Goal: Task Accomplishment & Management: Use online tool/utility

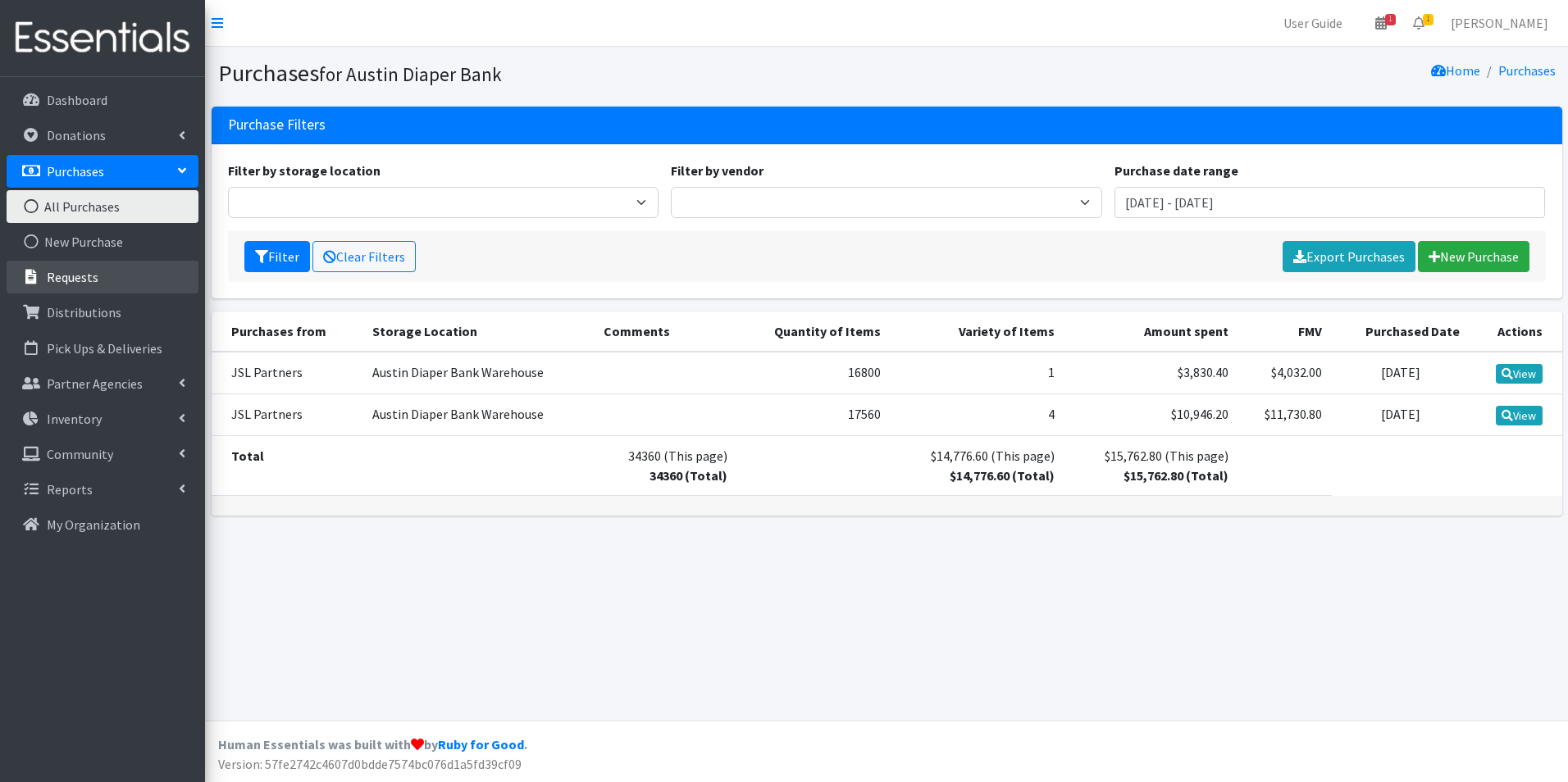
click at [80, 291] on link "Requests" at bounding box center [102, 276] width 192 height 32
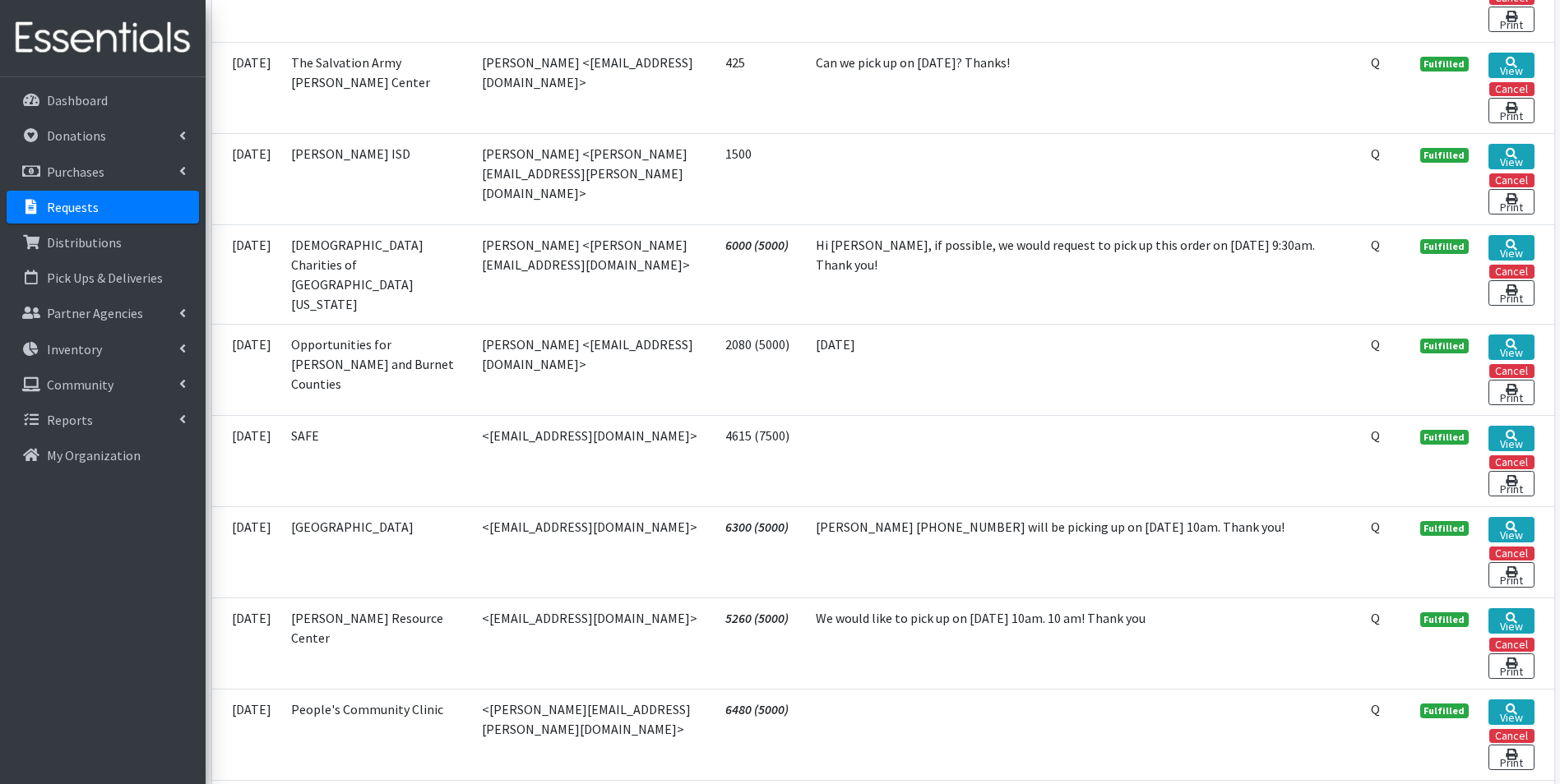
drag, startPoint x: 548, startPoint y: 557, endPoint x: 542, endPoint y: 574, distance: 18.0
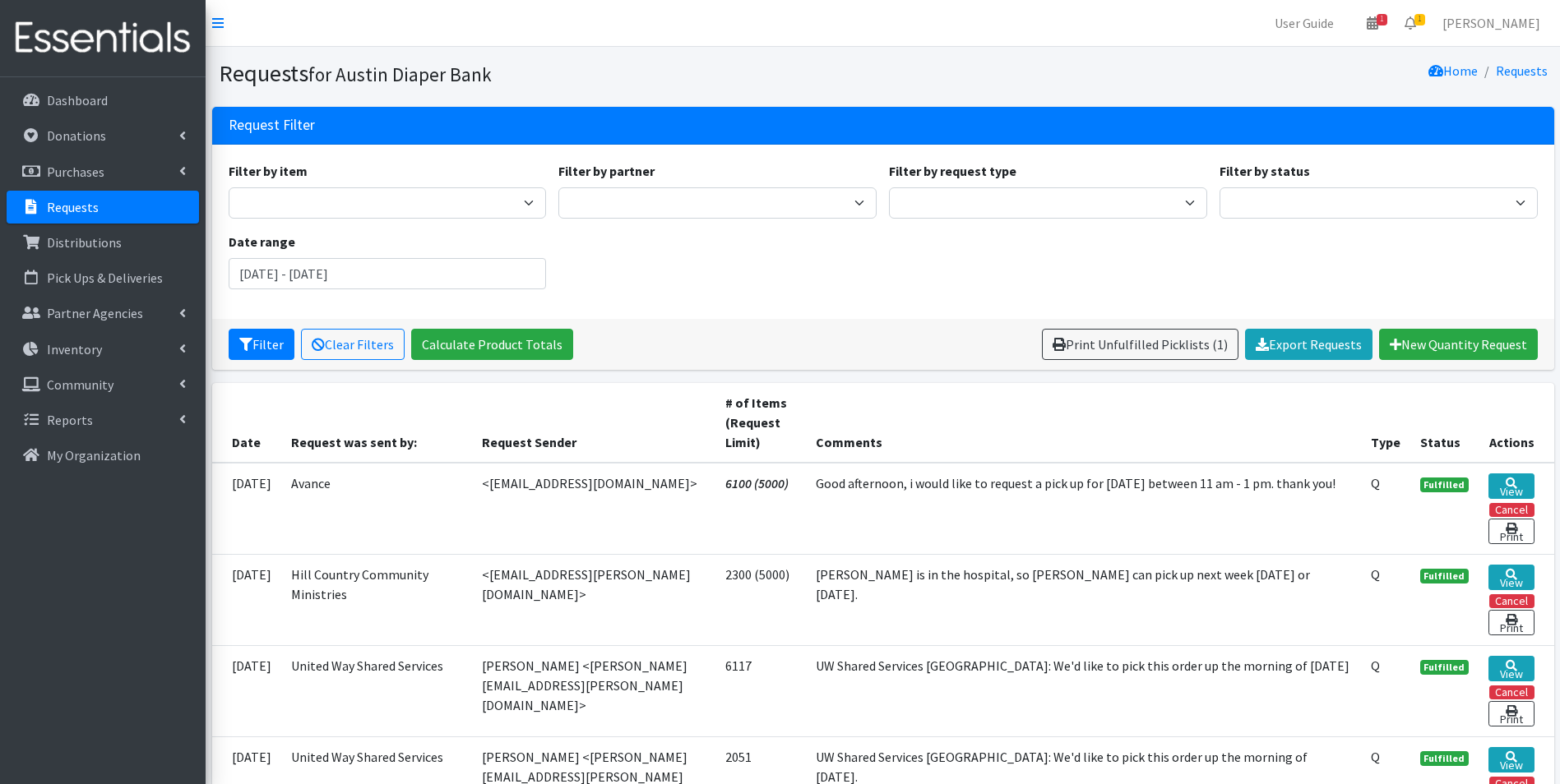
click at [578, 219] on div "Filter by item Adult Briefs (Large) Adult Briefs (Small/Medium) Adult Briefs (X…" at bounding box center [882, 231] width 1321 height 142
click at [601, 200] on select "ADB House Account Adult Protective Services Agape Food Pantry AGE of Central Te…" at bounding box center [717, 203] width 319 height 32
select select "8039"
click at [558, 187] on select "ADB House Account Adult Protective Services Agape Food Pantry AGE of Central Te…" at bounding box center [717, 203] width 319 height 32
click at [257, 338] on button "Filter" at bounding box center [261, 345] width 66 height 32
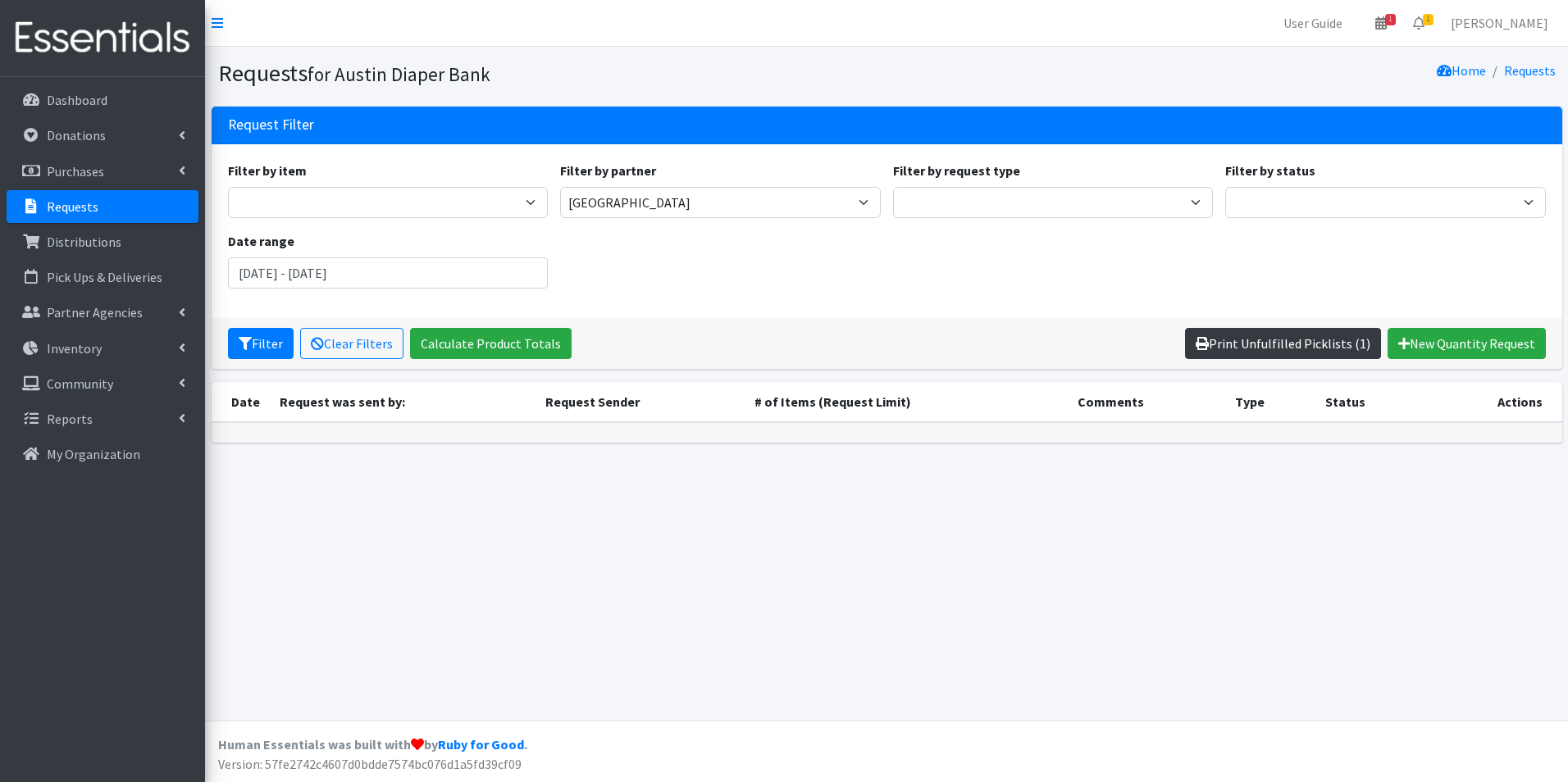
click at [1299, 345] on link "Print Unfulfilled Picklists (1)" at bounding box center [1283, 344] width 196 height 32
